Goal: Transaction & Acquisition: Purchase product/service

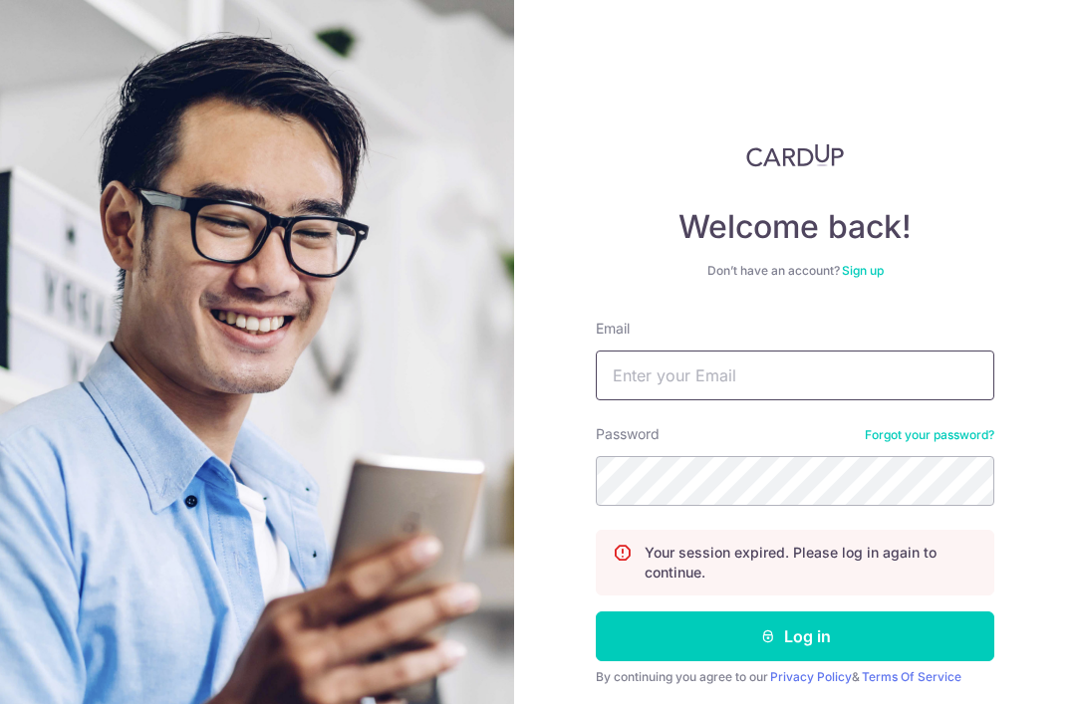
click at [724, 374] on input "Email" at bounding box center [795, 376] width 399 height 50
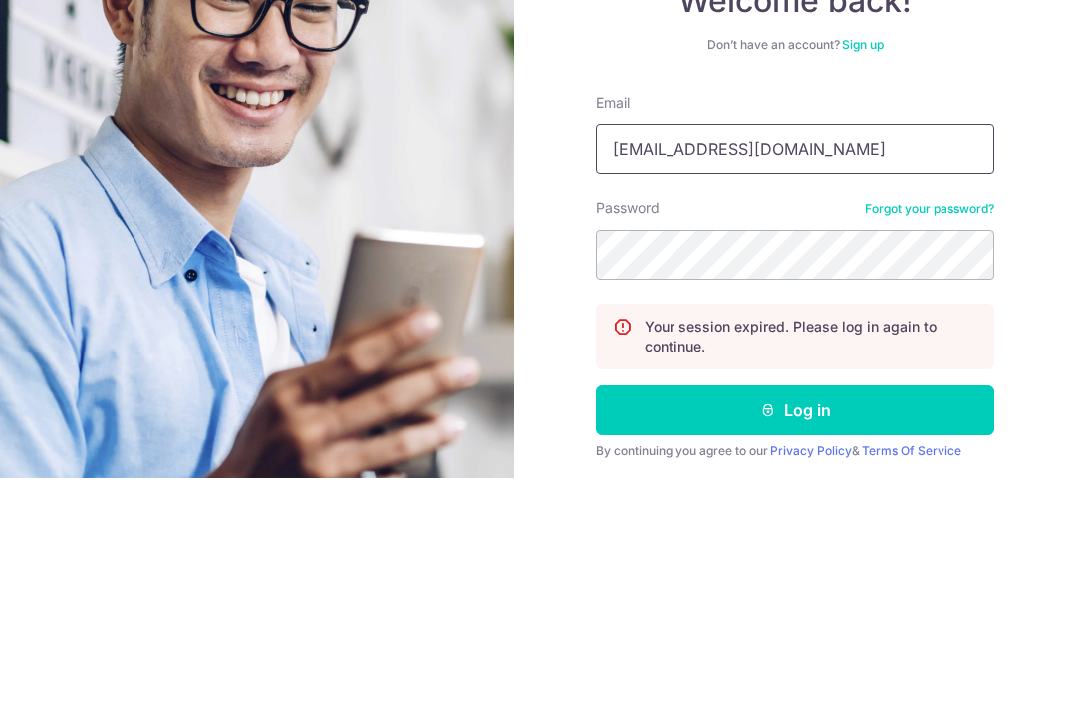
type input "[EMAIL_ADDRESS][DOMAIN_NAME]"
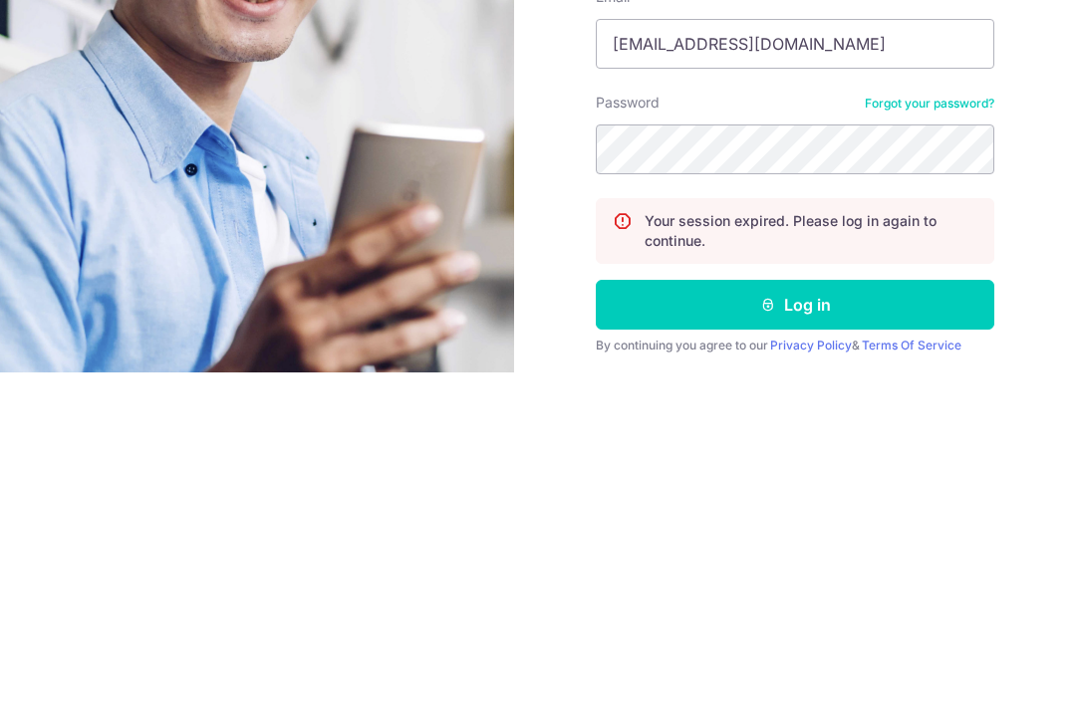
scroll to position [64, 0]
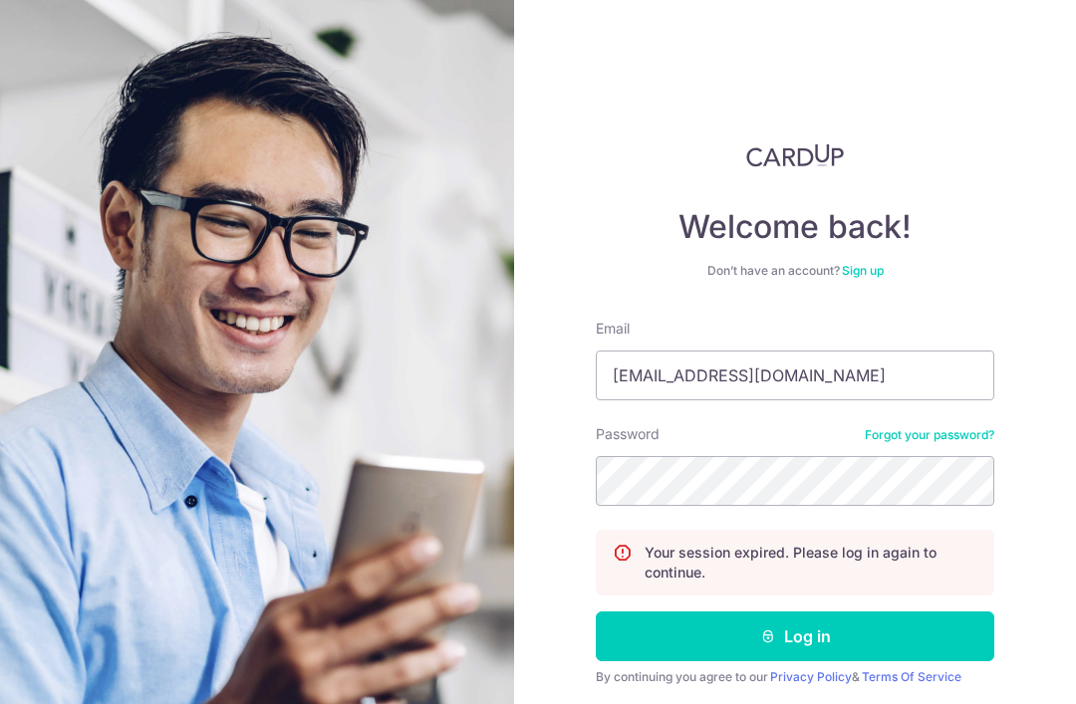
click at [819, 612] on button "Log in" at bounding box center [795, 637] width 399 height 50
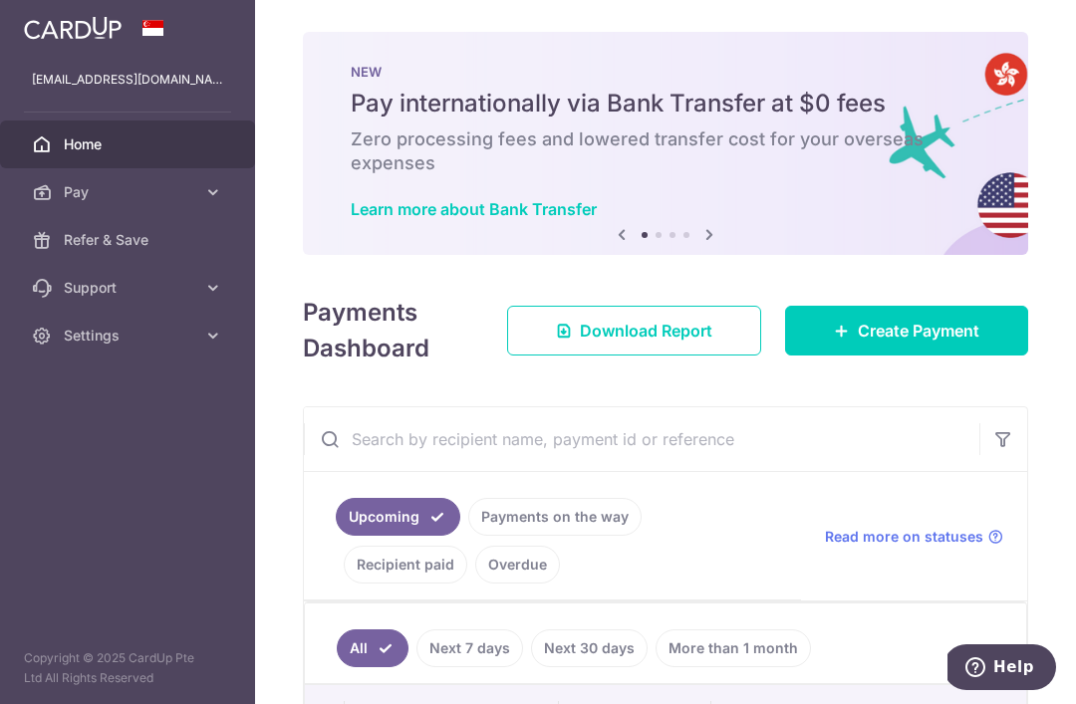
click at [936, 343] on span "Create Payment" at bounding box center [919, 331] width 122 height 24
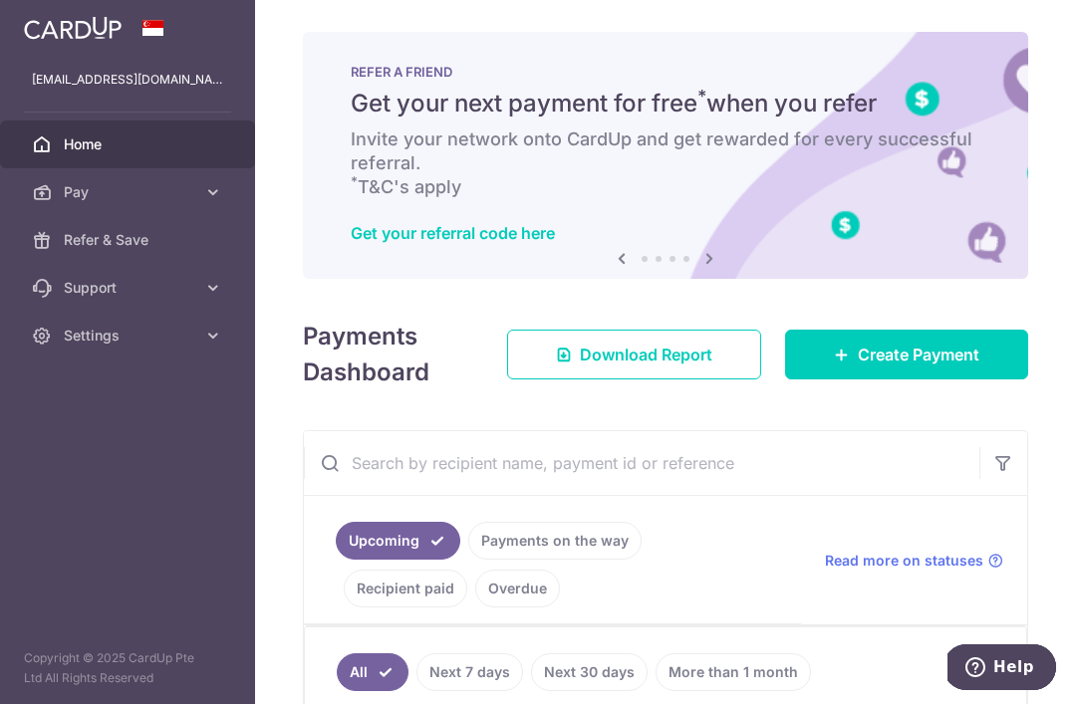
click at [698, 271] on icon at bounding box center [710, 258] width 24 height 25
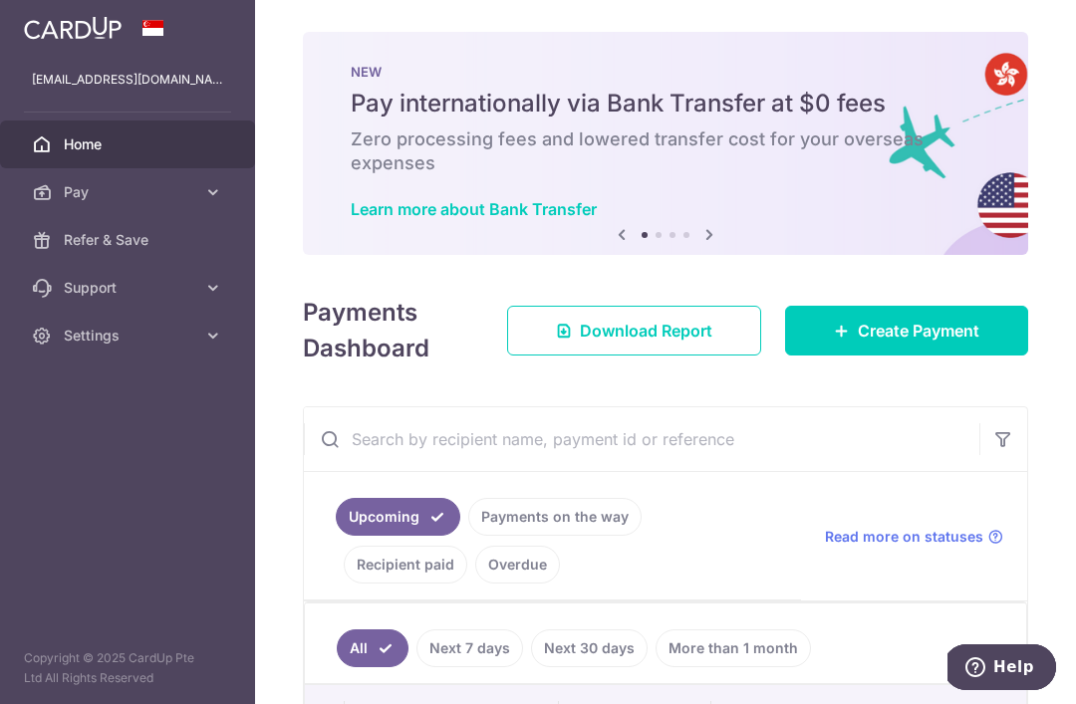
click at [698, 222] on icon at bounding box center [710, 234] width 24 height 25
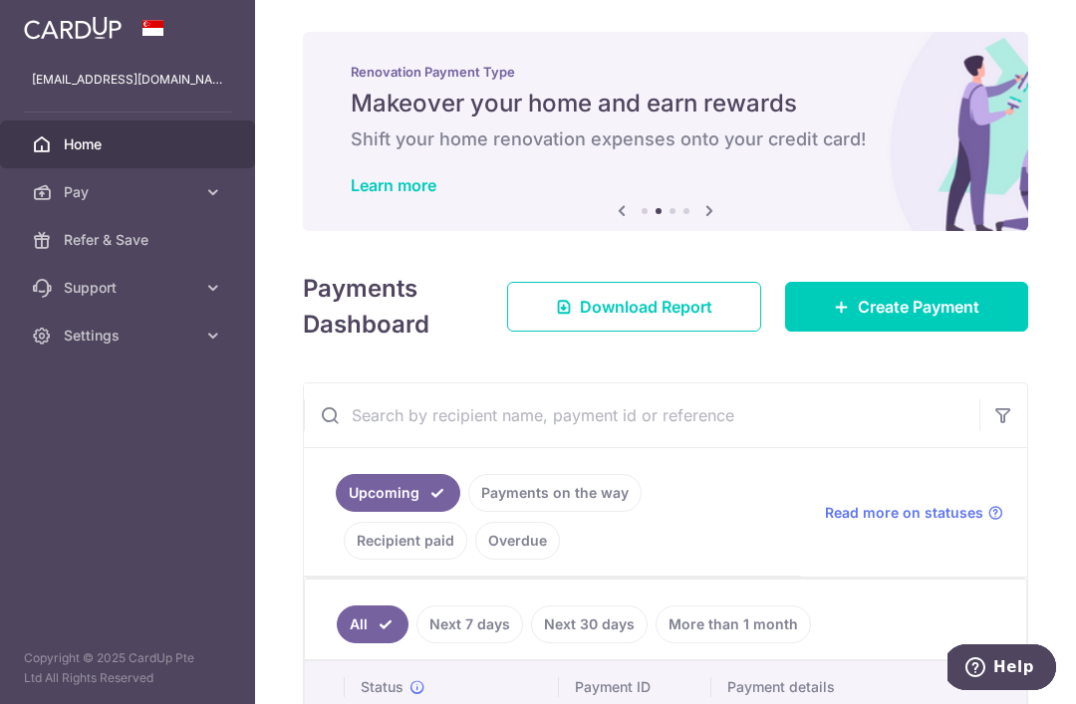
click at [698, 223] on icon at bounding box center [710, 210] width 24 height 25
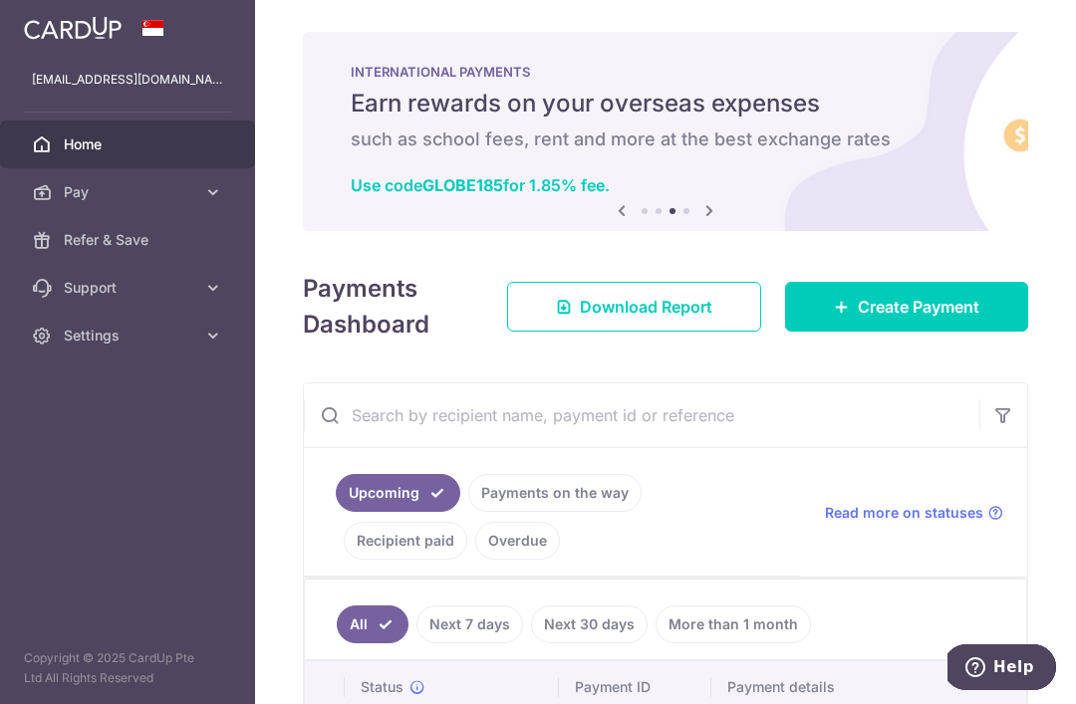
click at [698, 217] on icon at bounding box center [710, 210] width 24 height 25
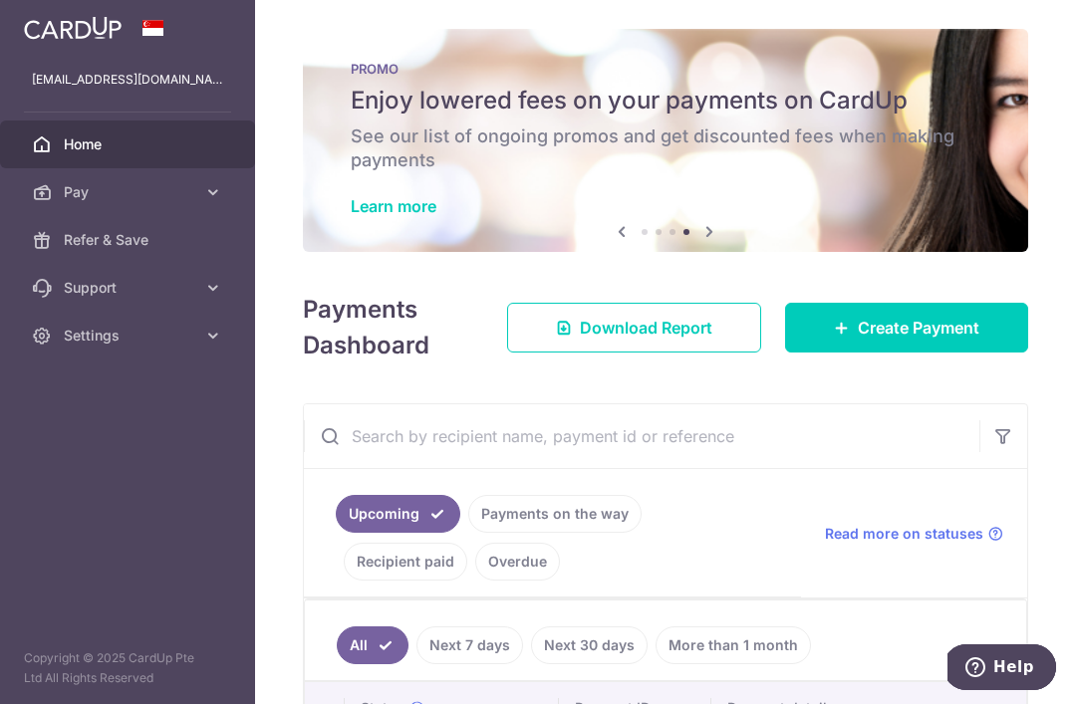
scroll to position [1, 0]
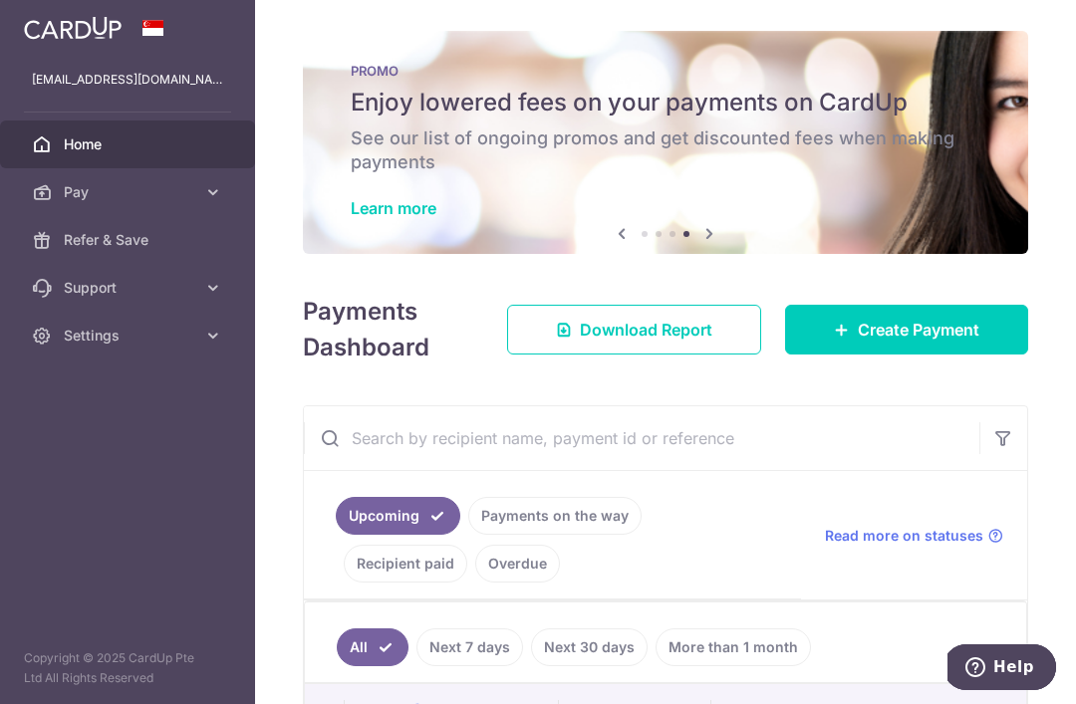
click at [921, 318] on span "Create Payment" at bounding box center [919, 330] width 122 height 24
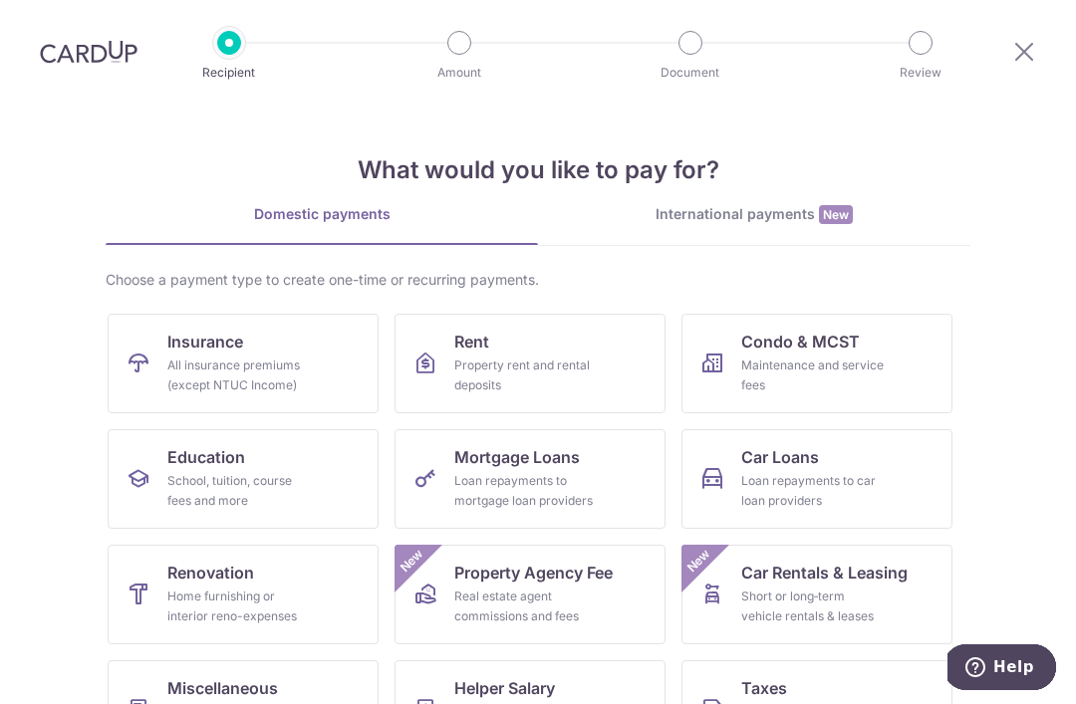
click at [263, 369] on div "All insurance premiums (except NTUC Income)" at bounding box center [238, 376] width 143 height 40
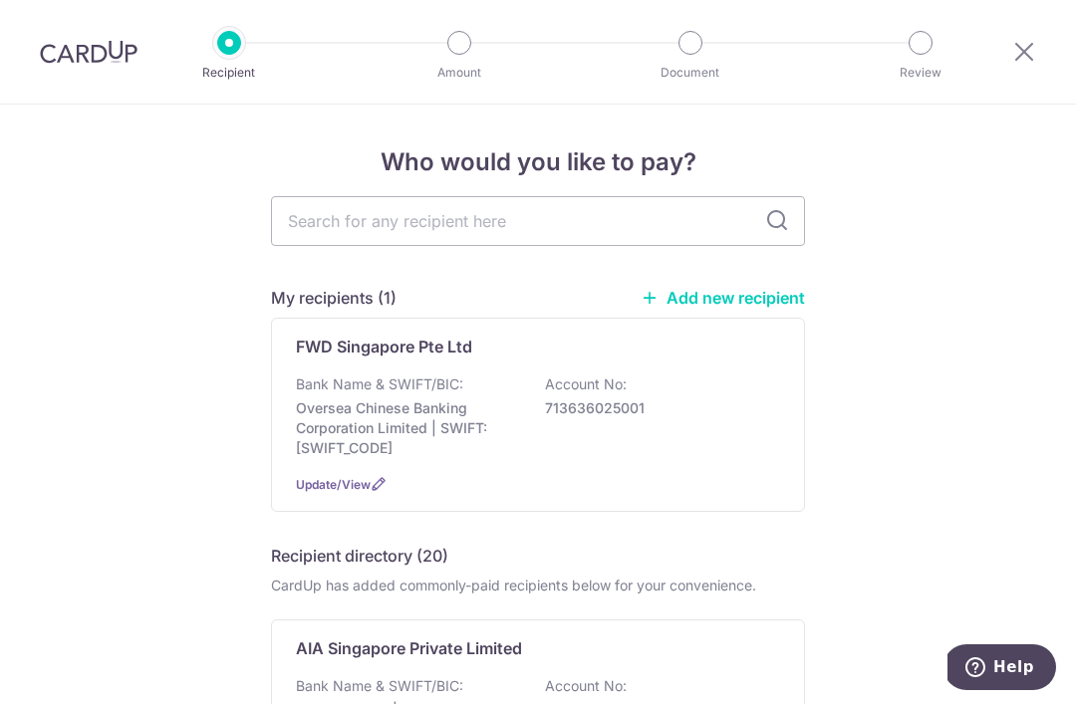
click at [553, 232] on input "text" at bounding box center [538, 221] width 534 height 50
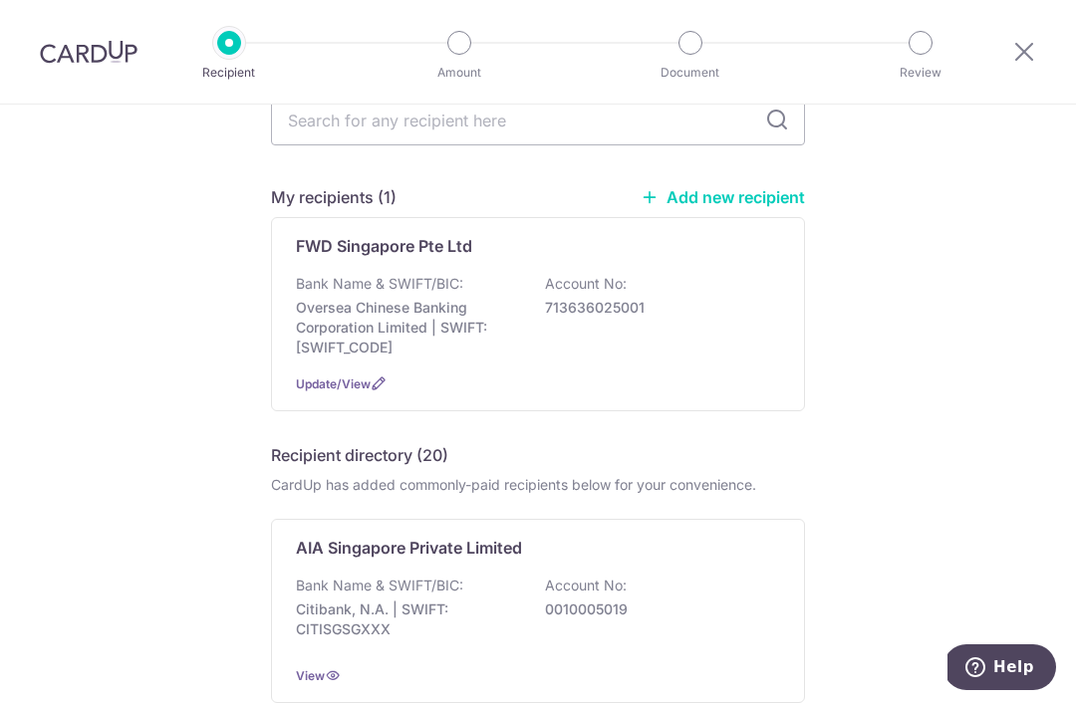
scroll to position [93, 0]
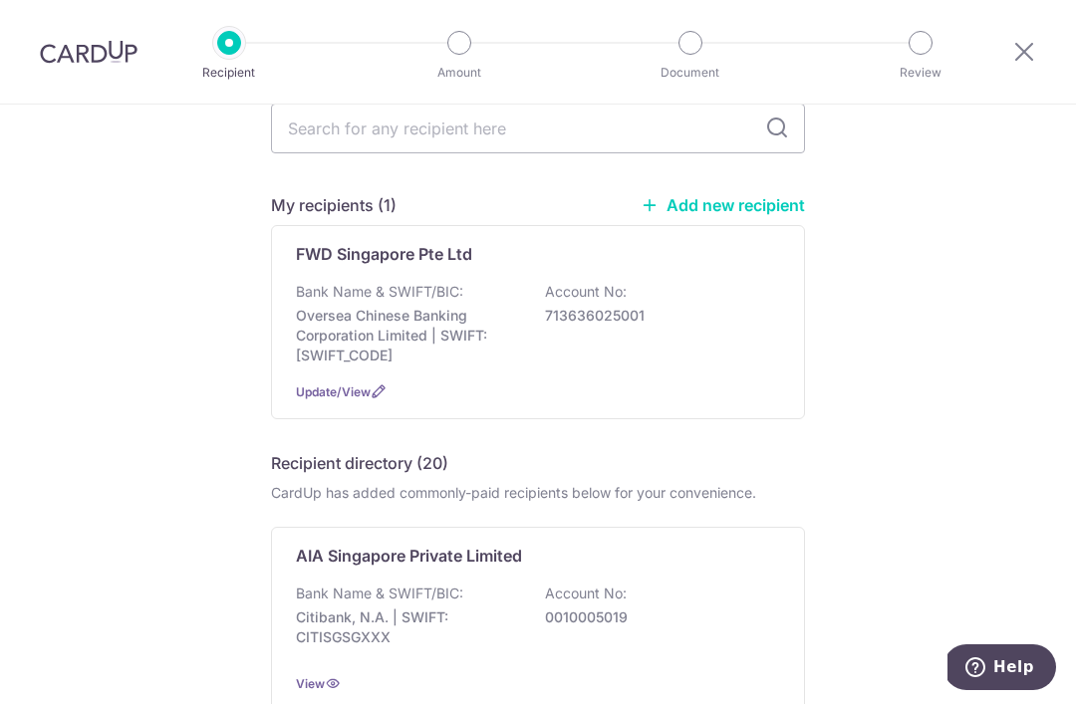
click at [409, 258] on p "FWD Singapore Pte Ltd" at bounding box center [384, 254] width 176 height 24
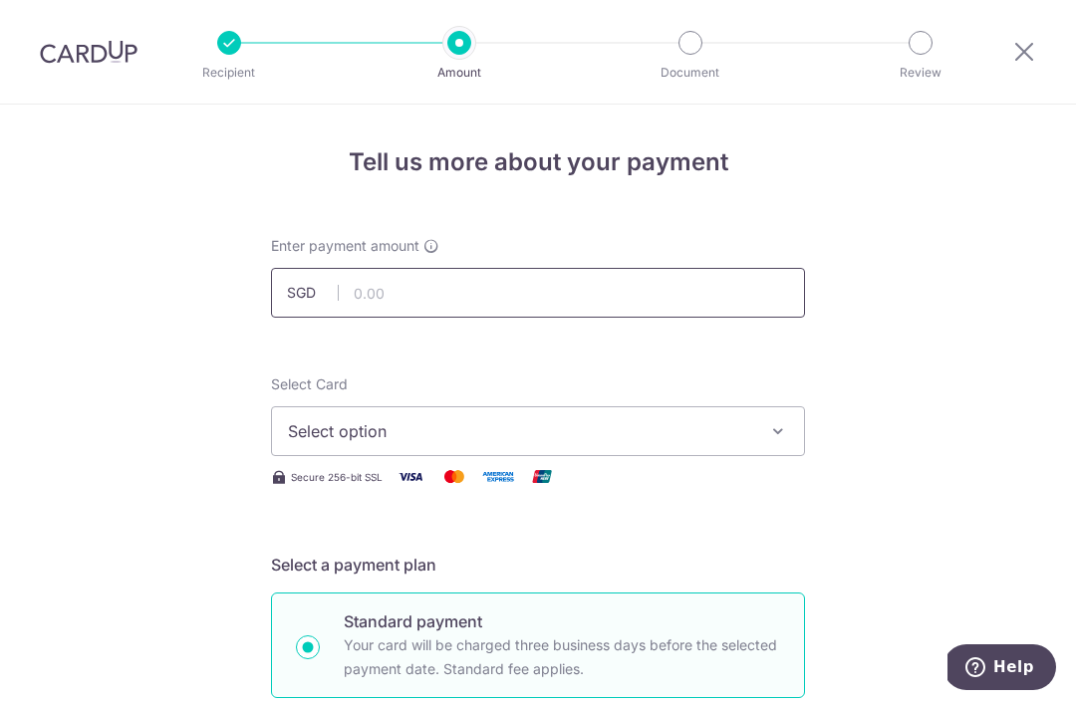
click at [397, 315] on input "text" at bounding box center [538, 293] width 534 height 50
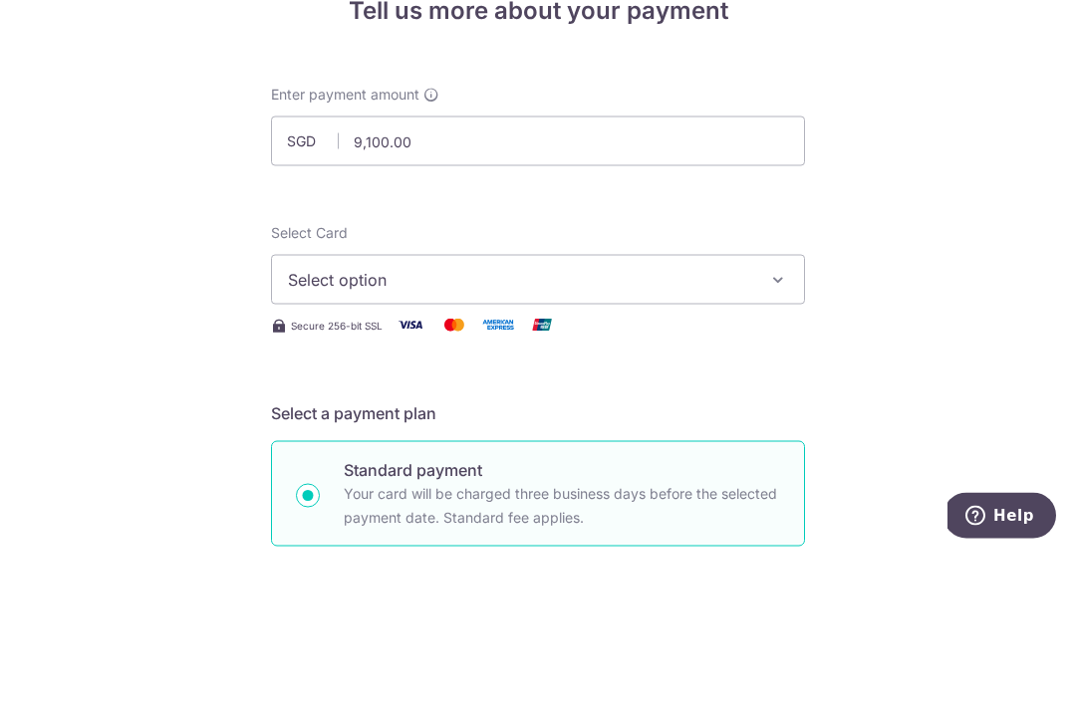
scroll to position [64, 0]
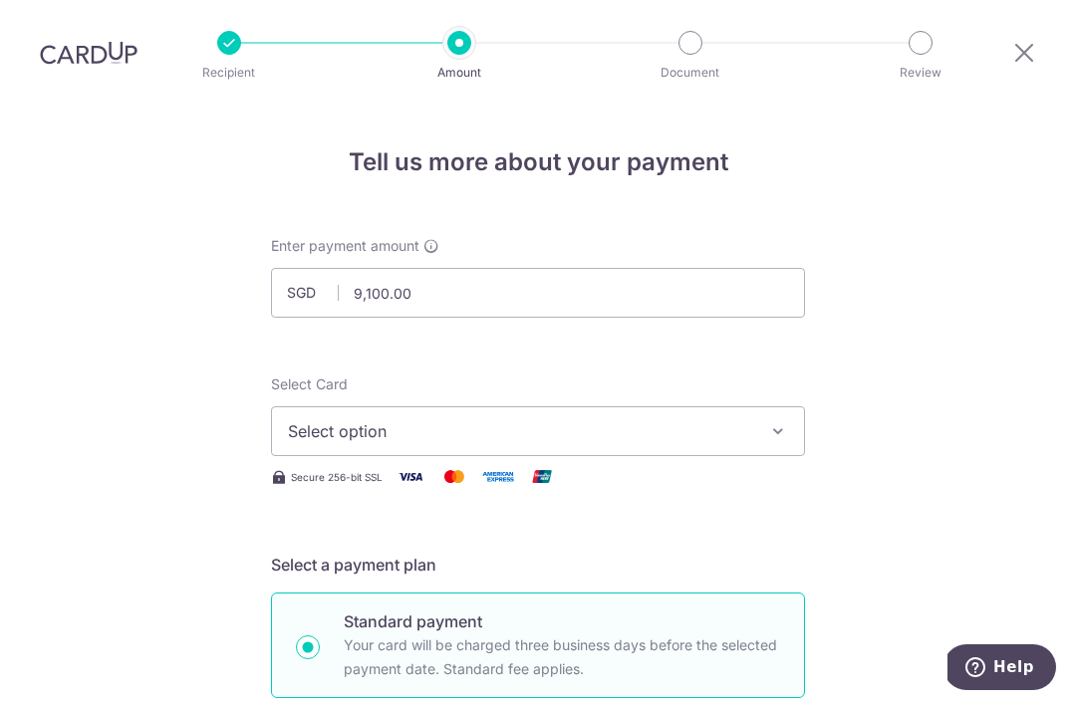
click at [782, 421] on icon "button" at bounding box center [778, 431] width 20 height 20
type input "9,100.00"
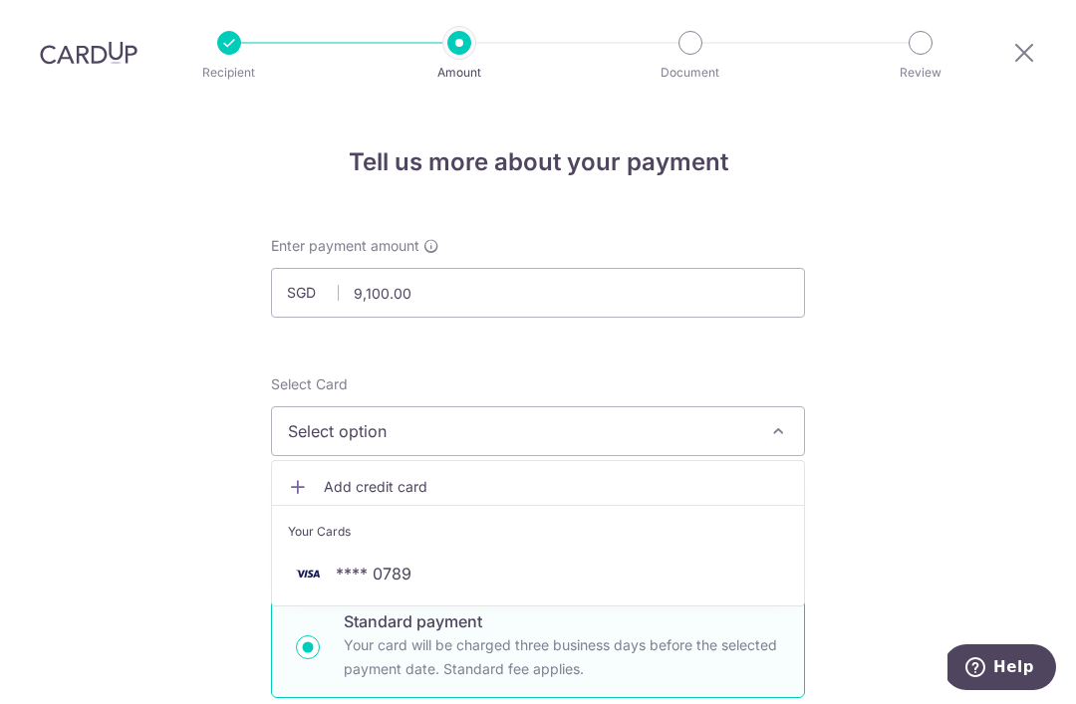
click at [411, 562] on span "**** 0789" at bounding box center [538, 574] width 500 height 24
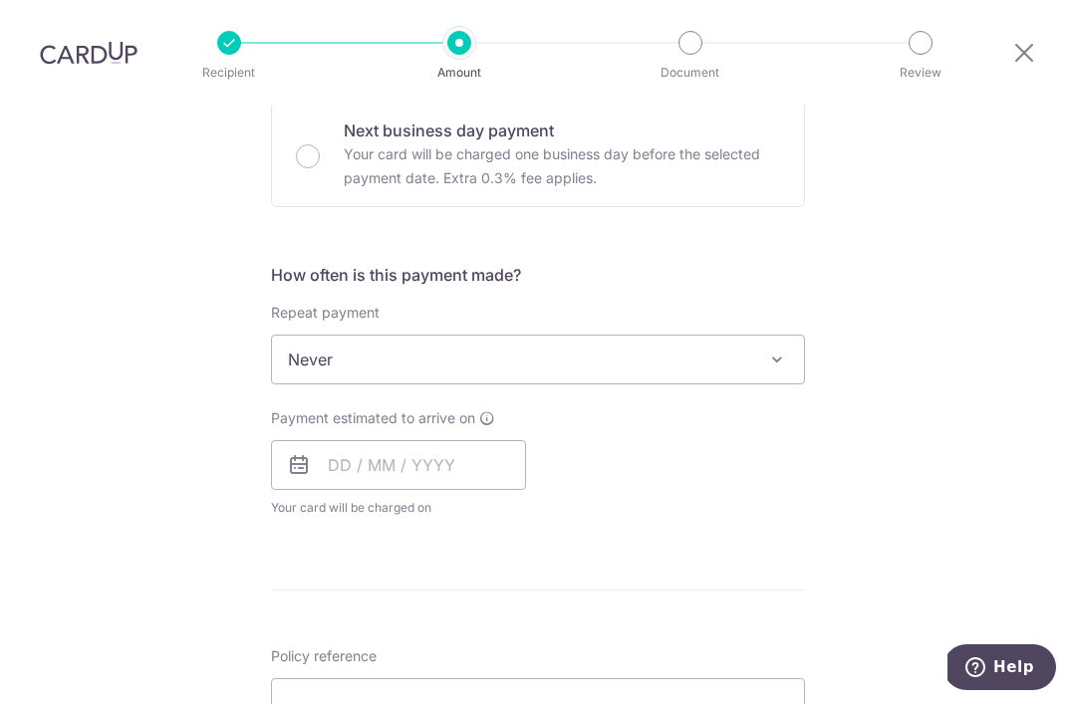
scroll to position [614, 0]
click at [312, 439] on input "text" at bounding box center [398, 464] width 255 height 50
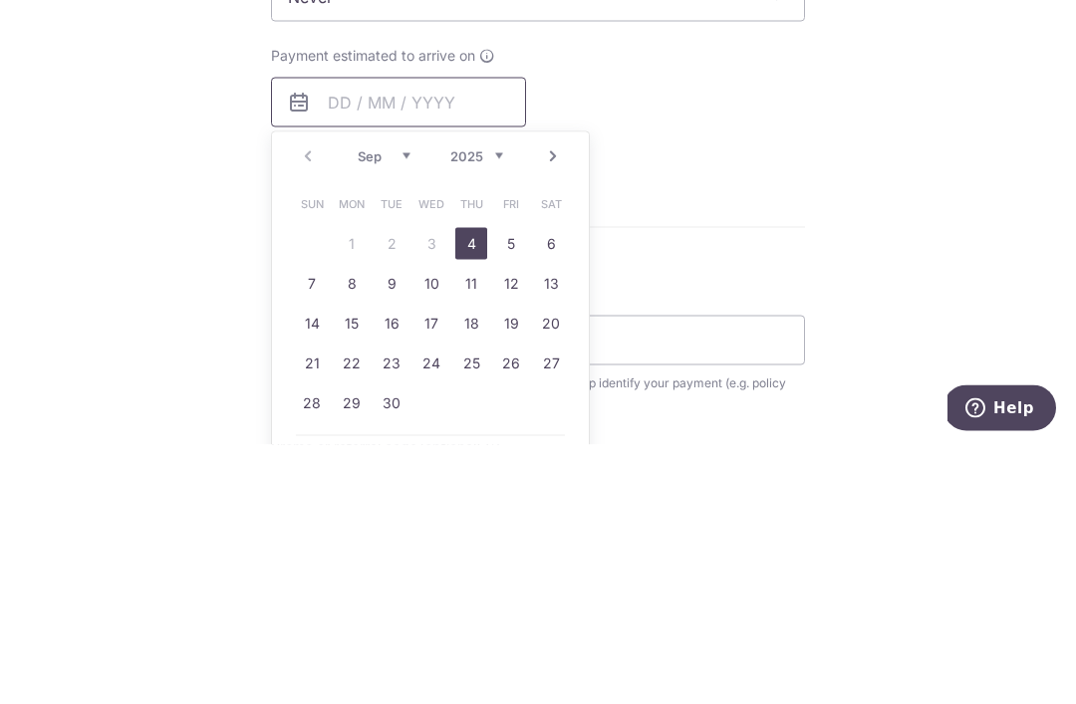
scroll to position [725, 0]
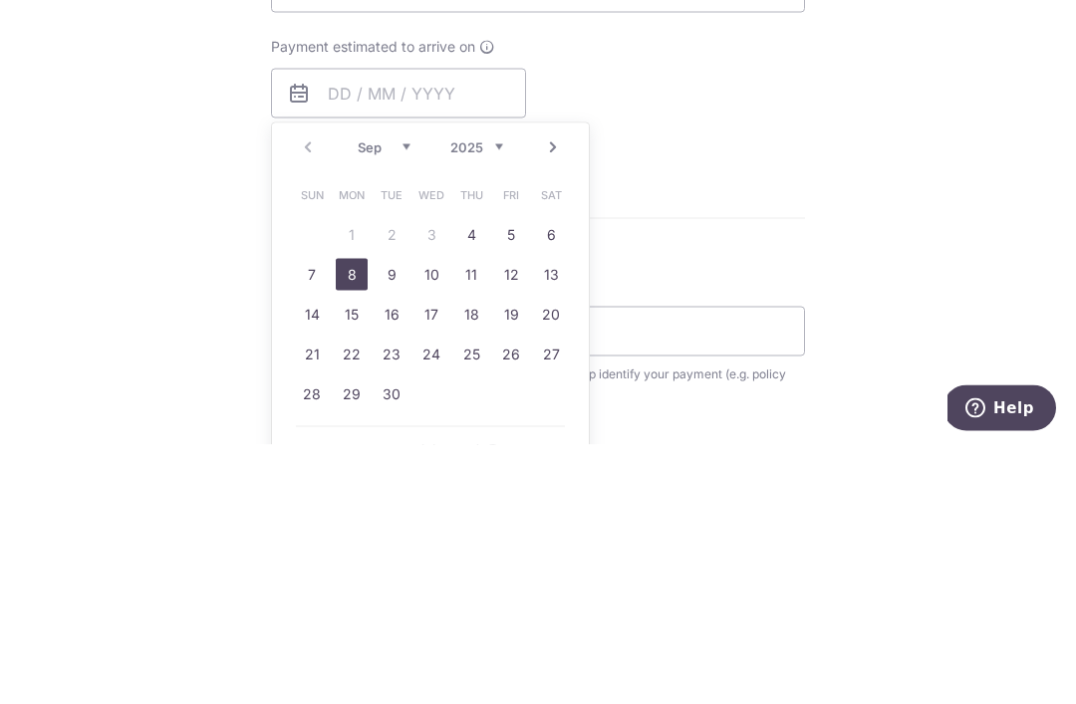
click at [349, 518] on link "8" at bounding box center [352, 534] width 32 height 32
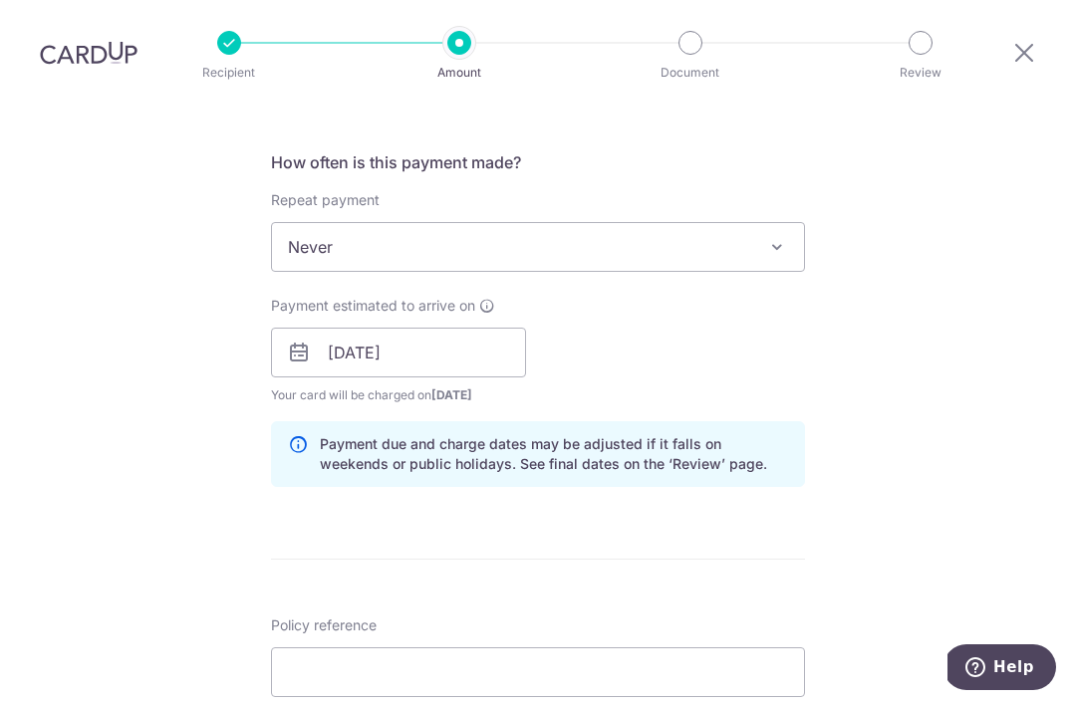
click at [481, 298] on icon at bounding box center [487, 306] width 16 height 16
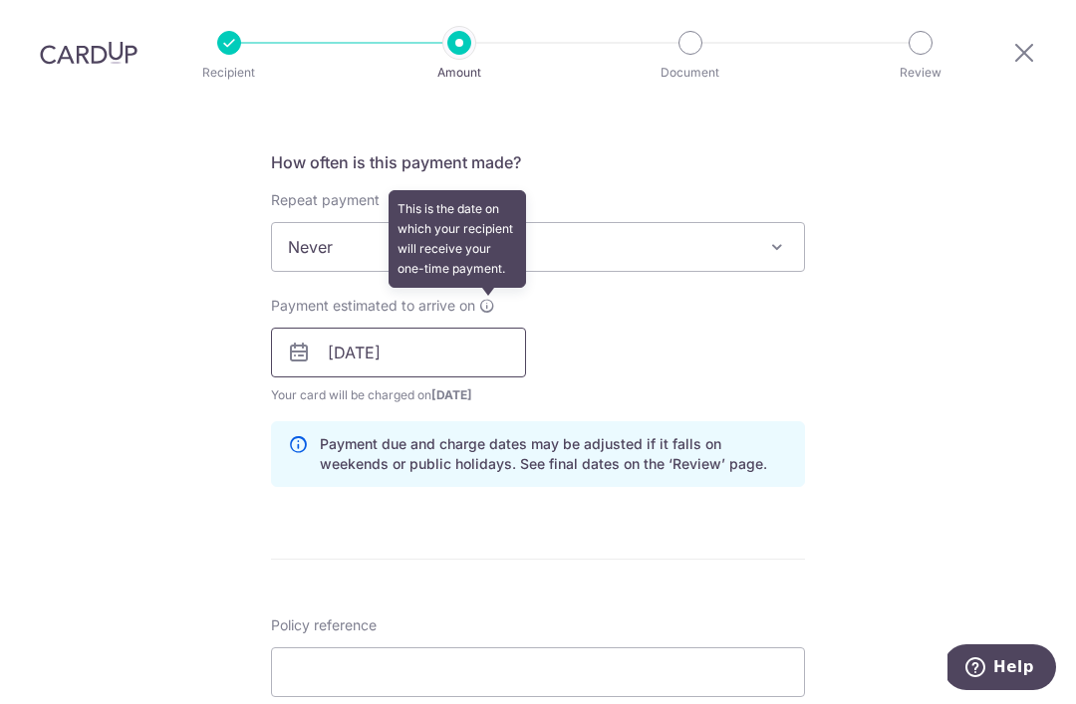
click at [421, 328] on input "08/09/2025" at bounding box center [398, 353] width 255 height 50
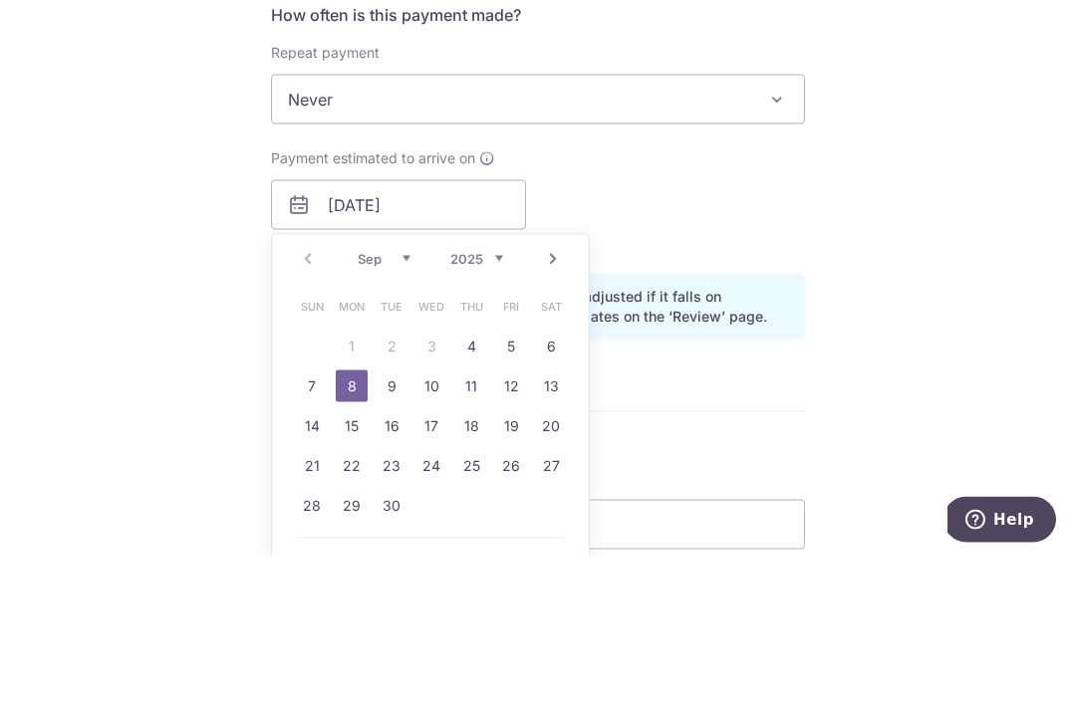
click at [299, 341] on icon at bounding box center [299, 353] width 24 height 24
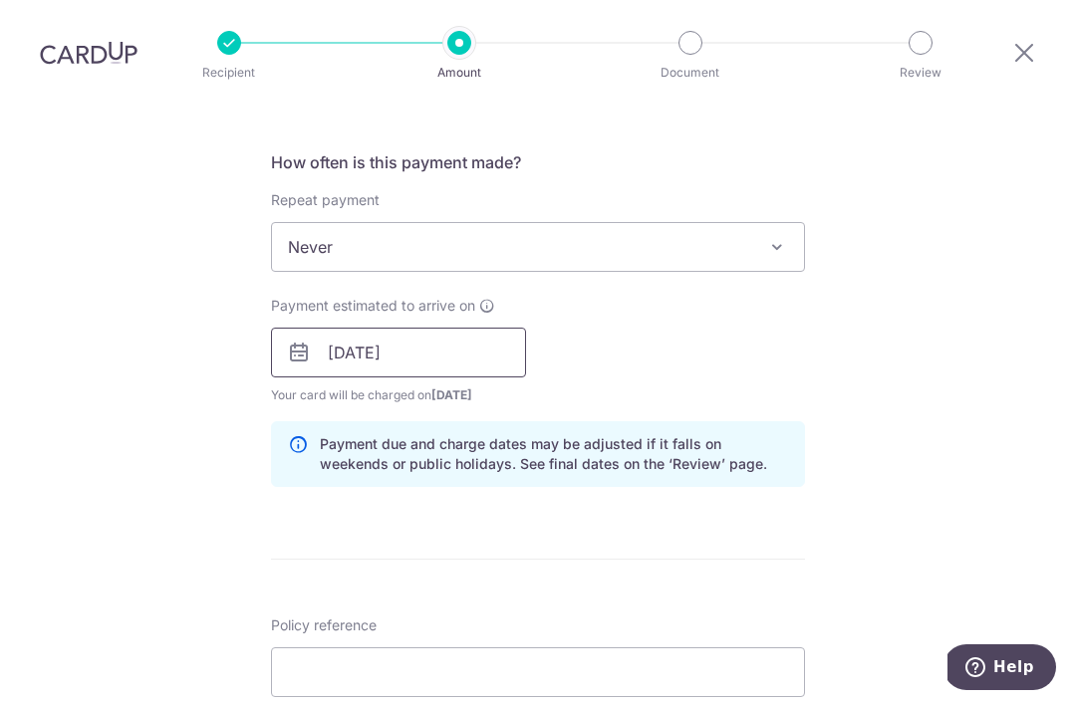
click at [284, 328] on input "08/09/2025" at bounding box center [398, 353] width 255 height 50
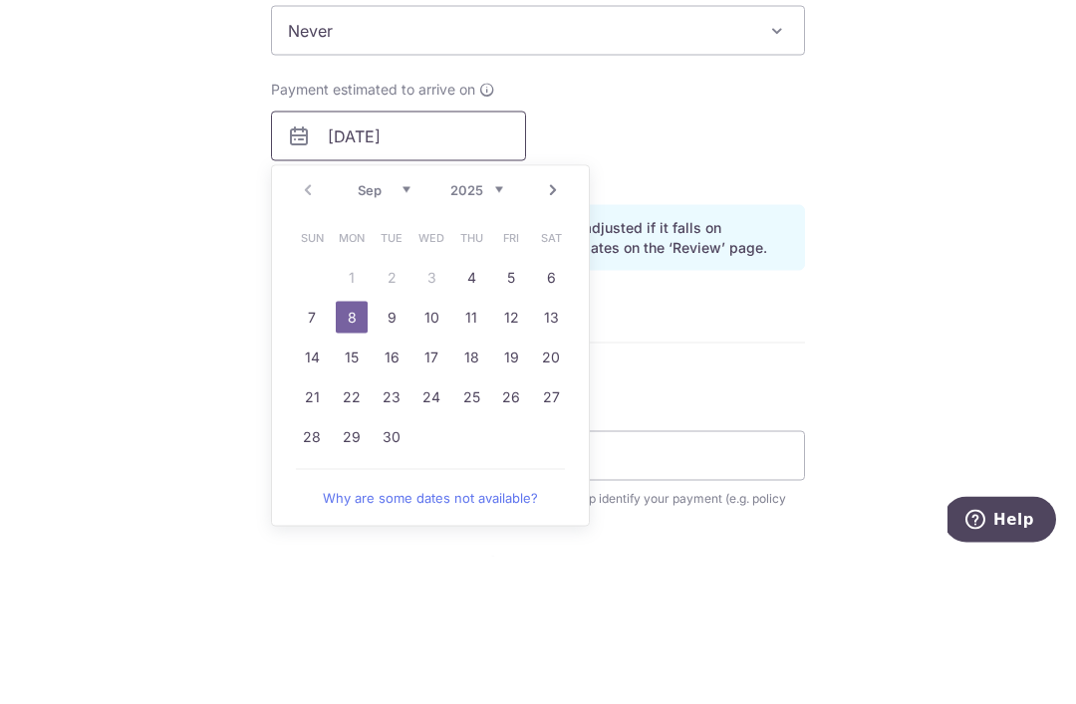
scroll to position [802, 0]
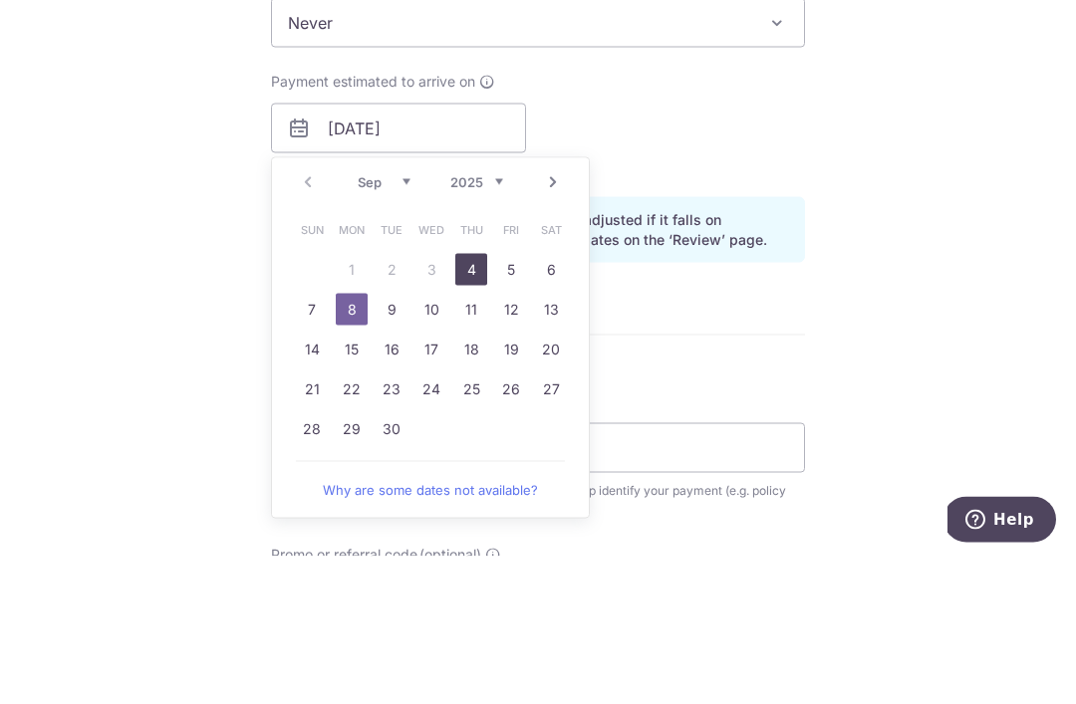
click at [469, 402] on link "4" at bounding box center [471, 418] width 32 height 32
type input "[DATE]"
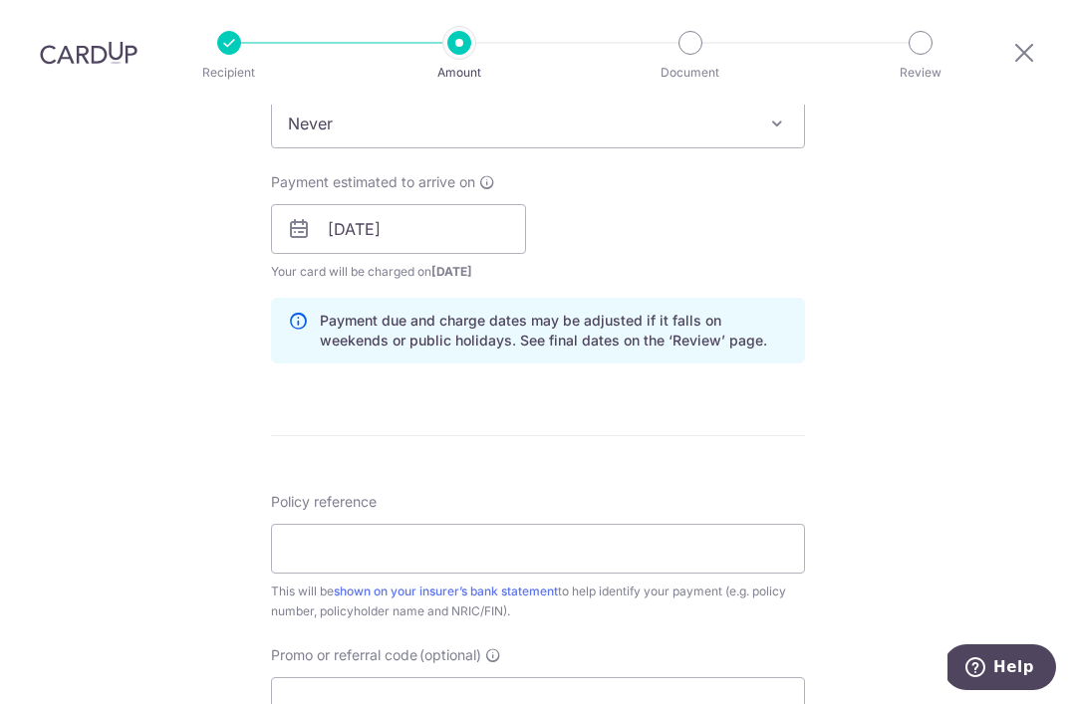
scroll to position [878, 0]
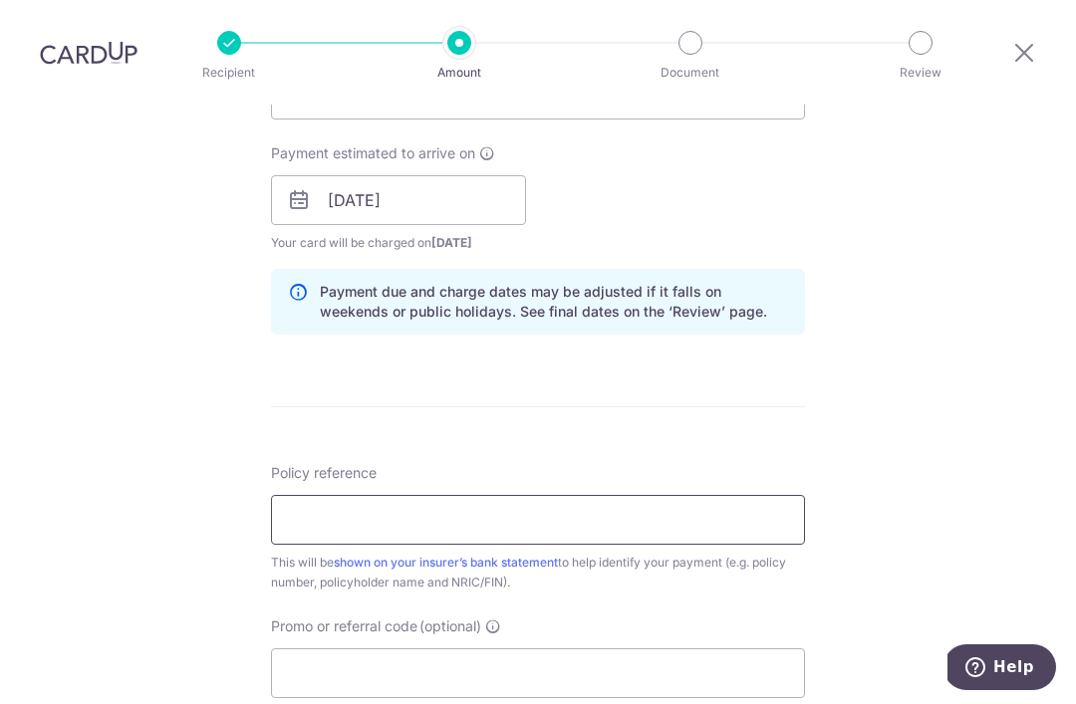
click at [418, 495] on input "Policy reference" at bounding box center [538, 520] width 534 height 50
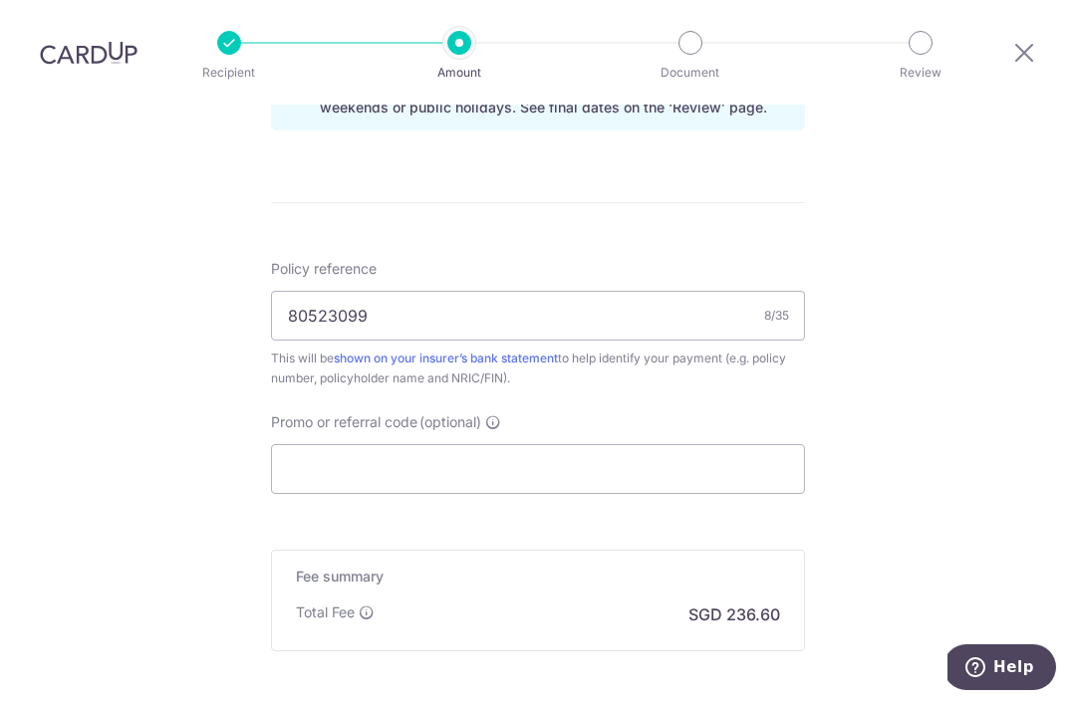
scroll to position [1124, 0]
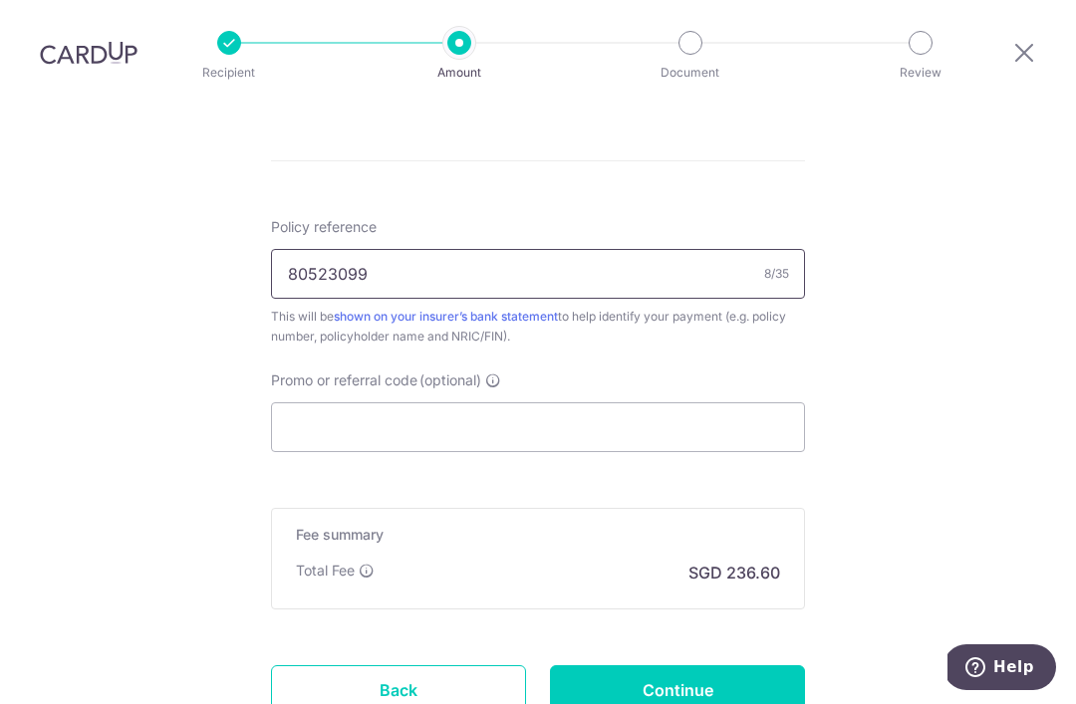
type input "80523099"
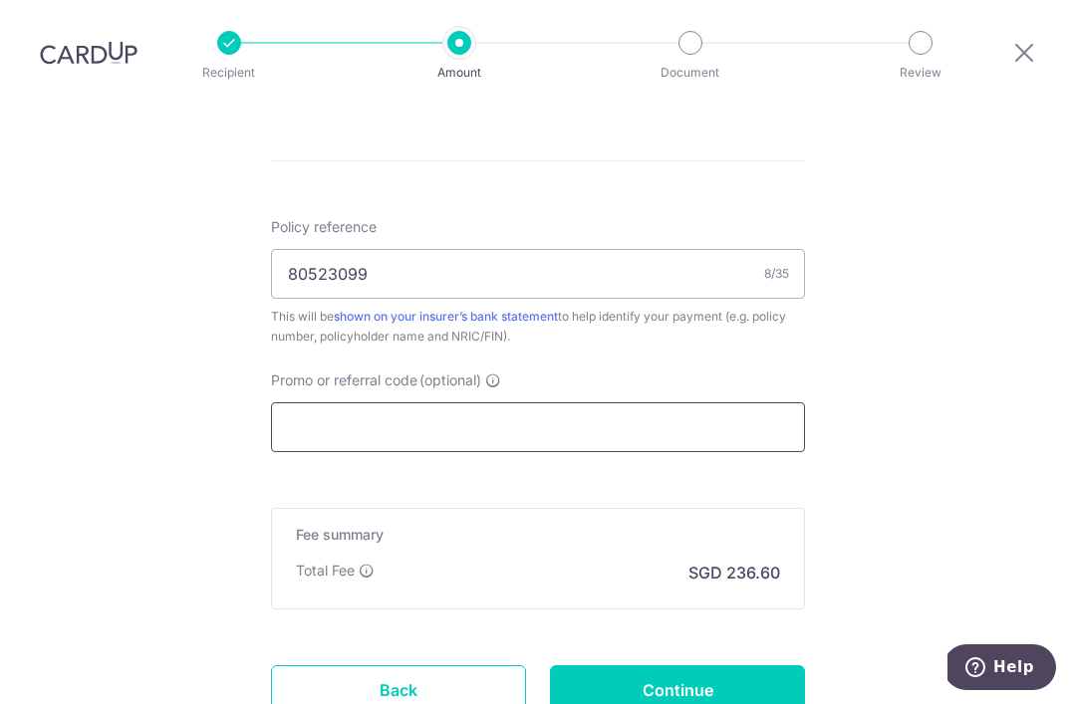
click at [311, 403] on input "Promo or referral code (optional)" at bounding box center [538, 428] width 534 height 50
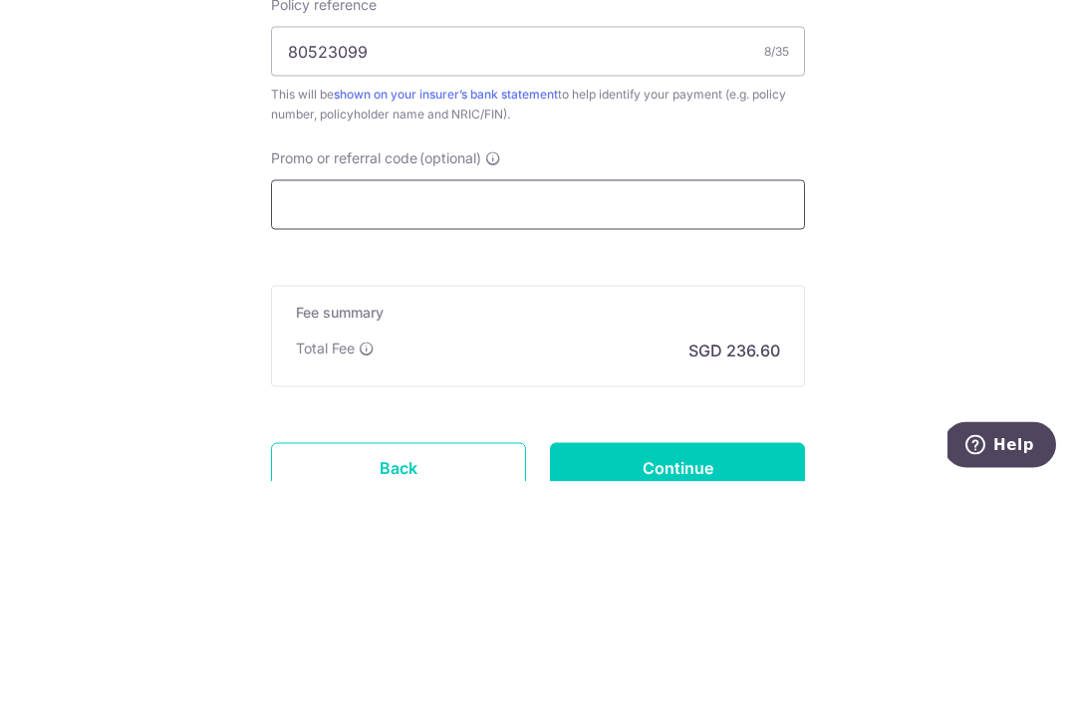
paste input "MILELION"
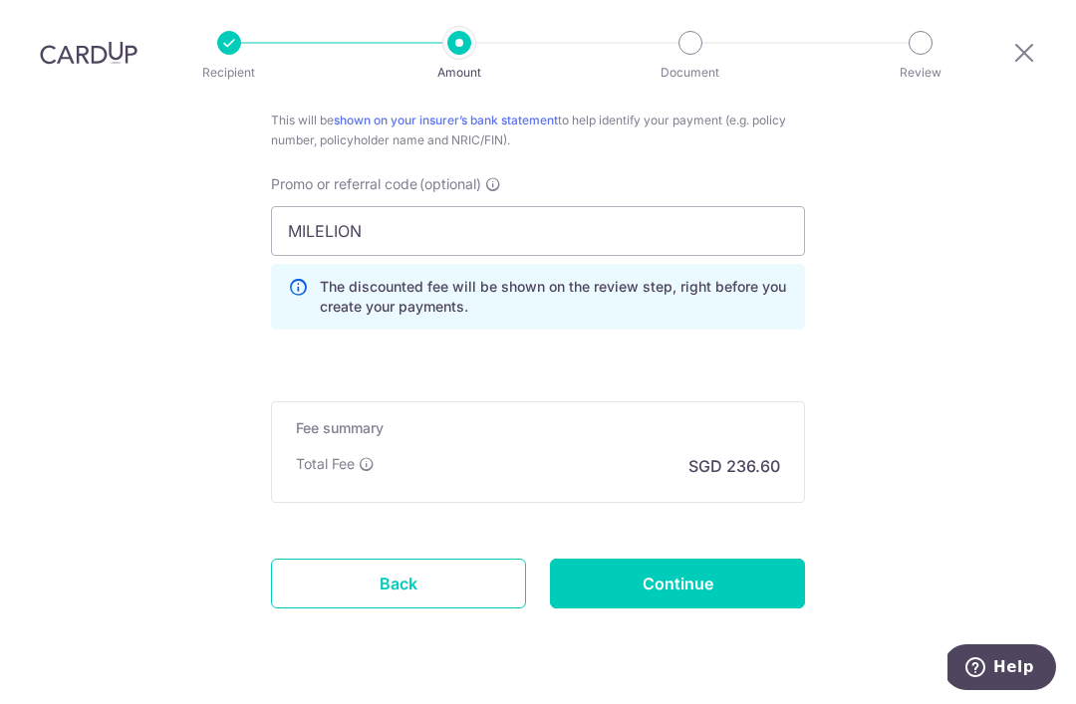
scroll to position [1318, 0]
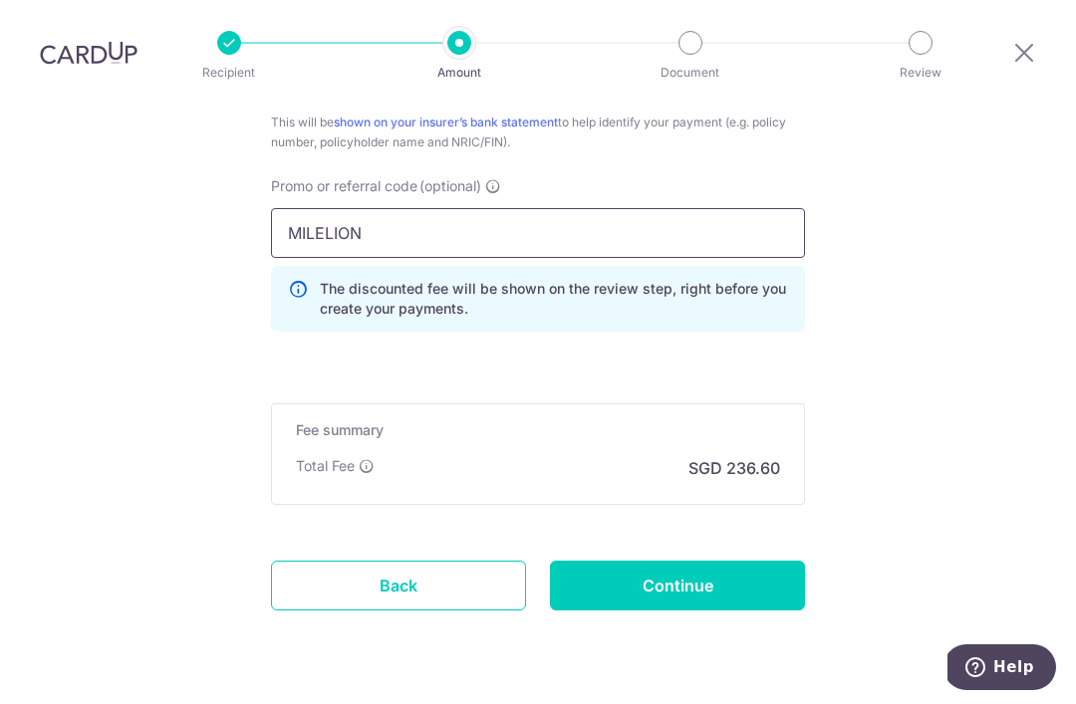
type input "MILELION"
click at [708, 561] on input "Continue" at bounding box center [677, 586] width 255 height 50
type input "Create Schedule"
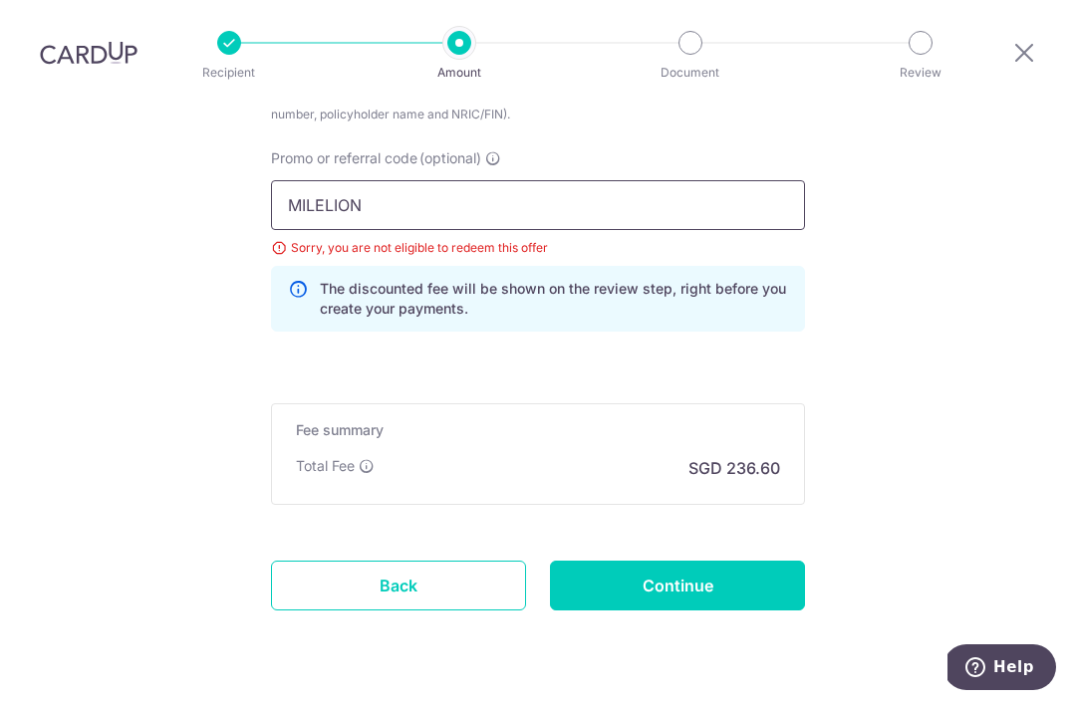
click at [403, 180] on input "MILELION" at bounding box center [538, 205] width 534 height 50
type input "M"
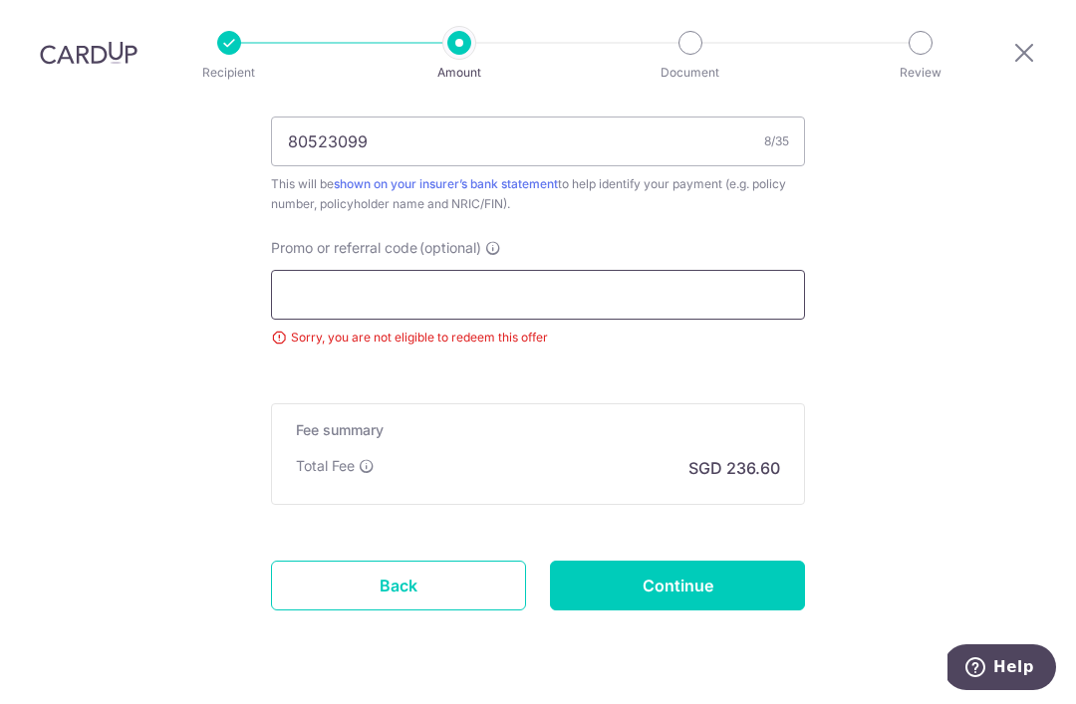
paste input "OCBC155"
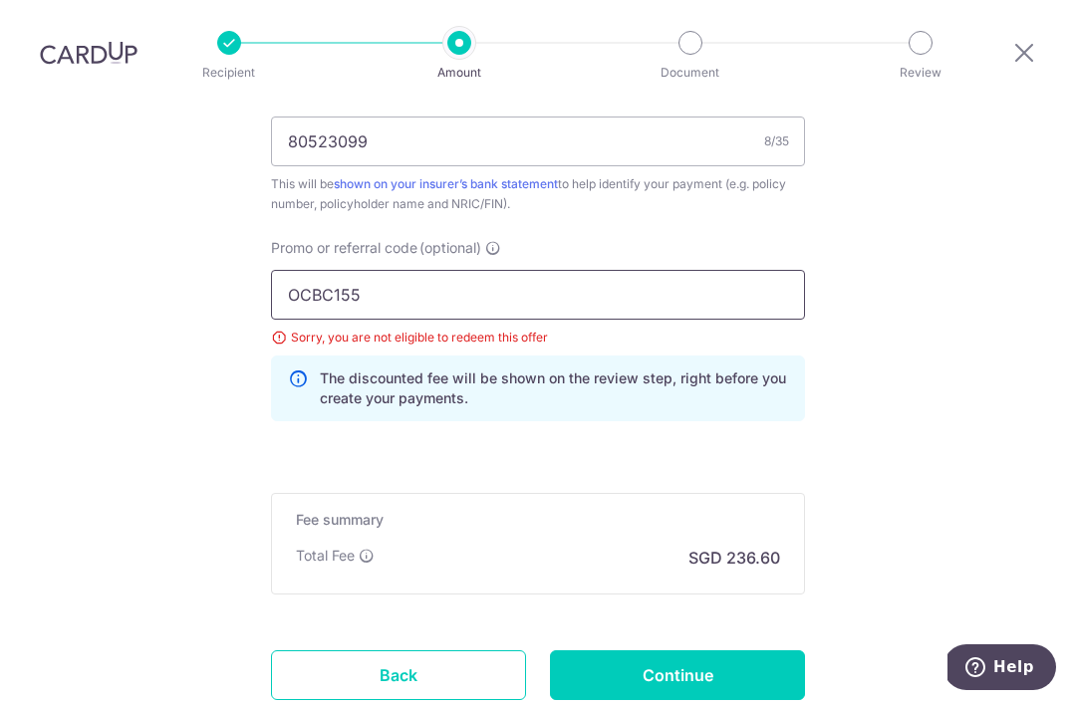
type input "OCBC155"
click at [714, 651] on input "Continue" at bounding box center [677, 676] width 255 height 50
type input "Update Schedule"
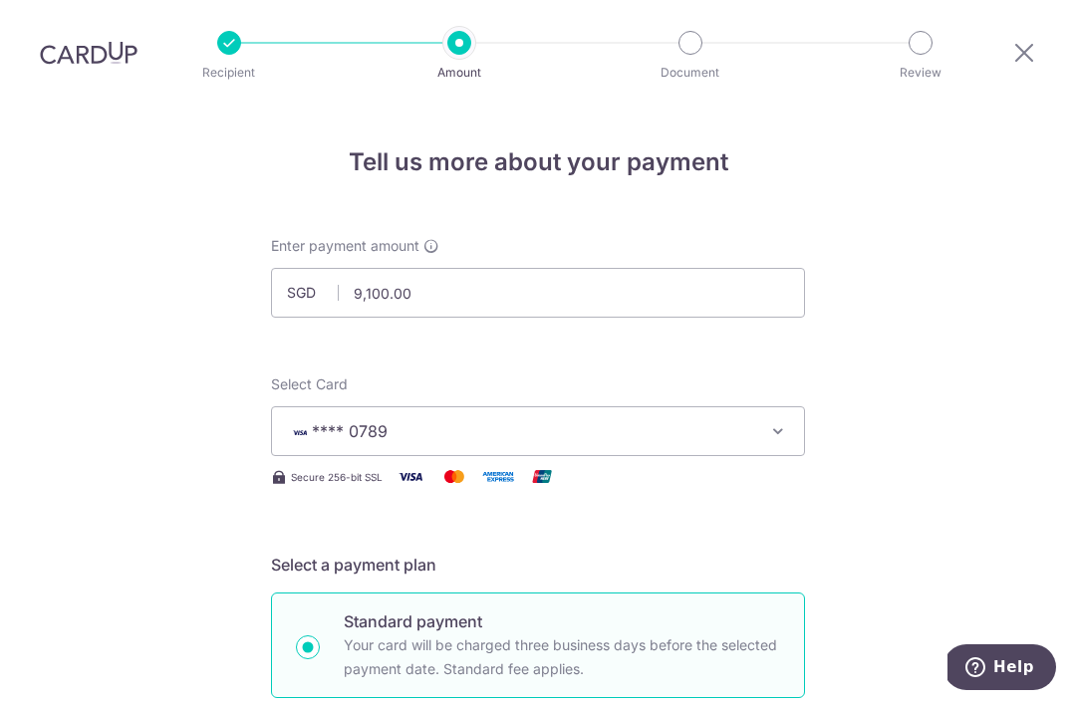
scroll to position [1346, 0]
